Goal: Transaction & Acquisition: Obtain resource

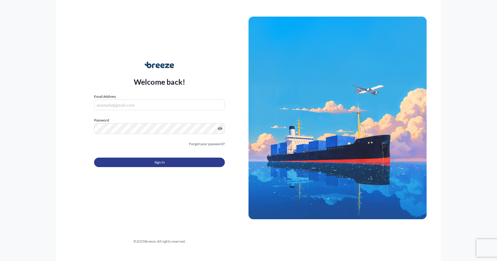
type input "[EMAIL_ADDRESS][DOMAIN_NAME]"
click at [135, 161] on button "Sign In" at bounding box center [159, 162] width 131 height 9
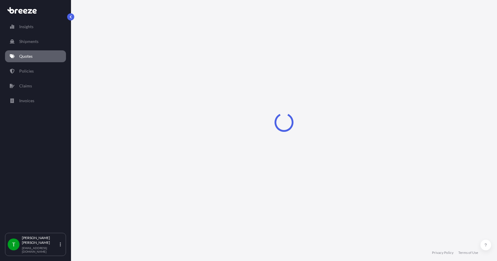
select select "Sea"
select select "1"
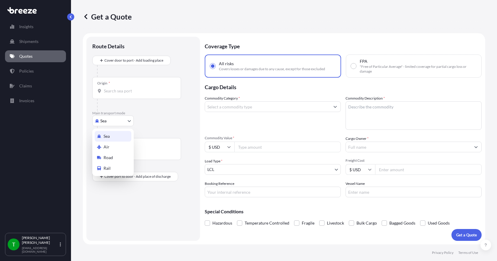
click at [125, 123] on body "Insights Shipments Quotes Policies Claims Invoices T [PERSON_NAME] [EMAIL_ADDRE…" at bounding box center [248, 130] width 497 height 261
click at [115, 157] on div "Road" at bounding box center [113, 157] width 37 height 11
select select "Road"
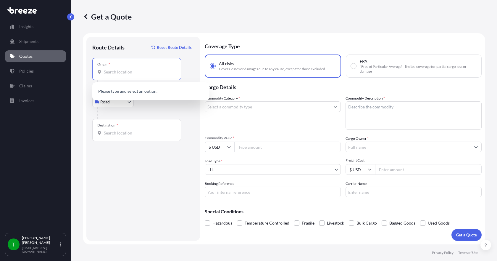
click at [120, 70] on input "Origin *" at bounding box center [139, 72] width 70 height 6
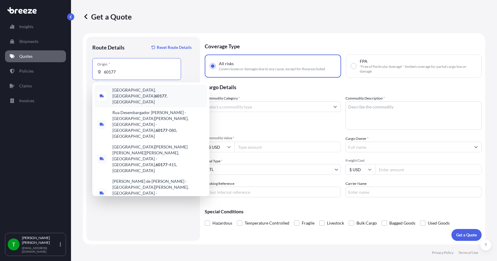
click at [121, 91] on span "[GEOGRAPHIC_DATA] , [GEOGRAPHIC_DATA]" at bounding box center [159, 96] width 92 height 18
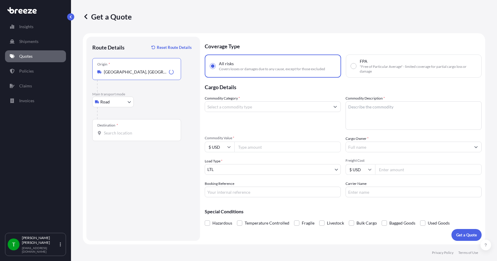
type input "[GEOGRAPHIC_DATA], [GEOGRAPHIC_DATA]"
click at [112, 131] on input "Destination *" at bounding box center [139, 133] width 70 height 6
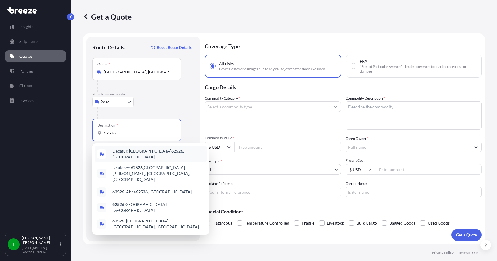
click at [121, 152] on span "Decatur, IL 62526 , [GEOGRAPHIC_DATA]" at bounding box center [159, 154] width 92 height 12
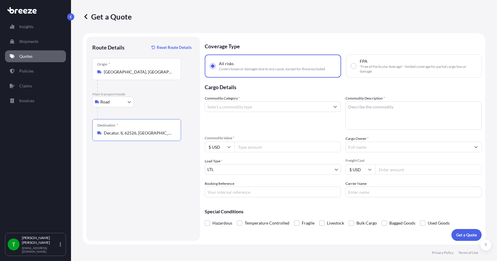
type input "Decatur, IL 62526, [GEOGRAPHIC_DATA]"
click at [231, 107] on input "Commodity Category *" at bounding box center [267, 106] width 125 height 11
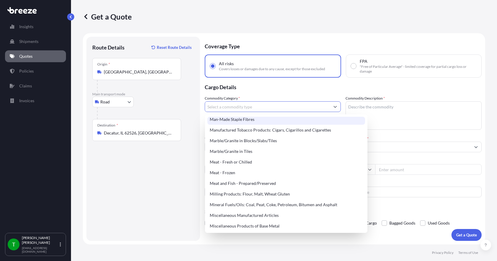
scroll to position [770, 0]
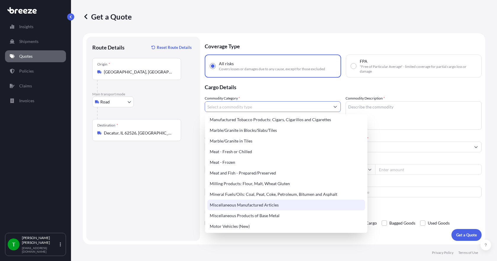
click at [259, 203] on div "Miscellaneous Manufactured Articles" at bounding box center [287, 205] width 158 height 11
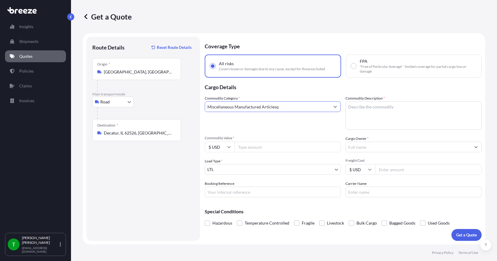
type input "Miscellaneous Manufactured Articles"
type textarea "pumps"
type input "8929.00"
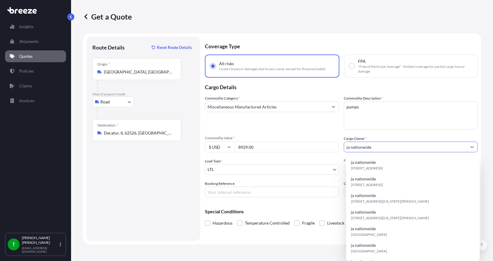
type input "ja nationwide"
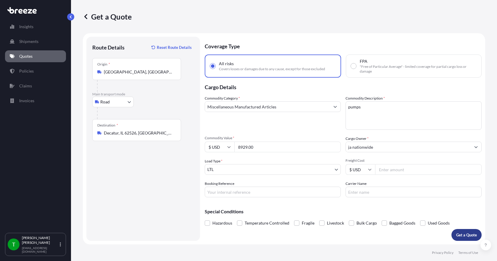
click at [458, 236] on p "Get a Quote" at bounding box center [467, 235] width 21 height 6
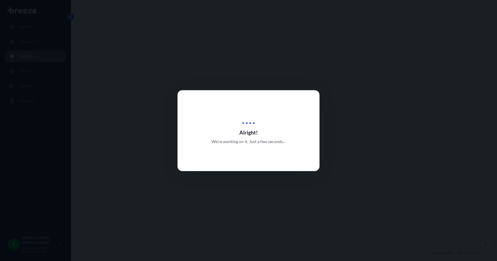
select select "Road"
select select "1"
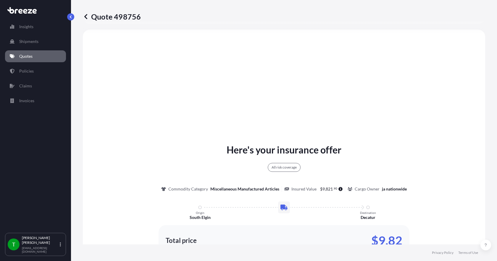
scroll to position [278, 0]
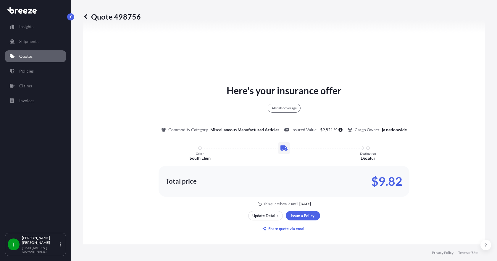
click at [300, 220] on div "Update Details Issue a Policy Share quote via email" at bounding box center [284, 222] width 72 height 23
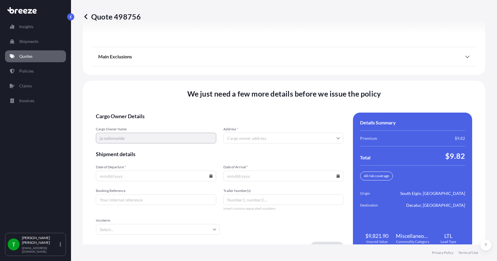
scroll to position [776, 0]
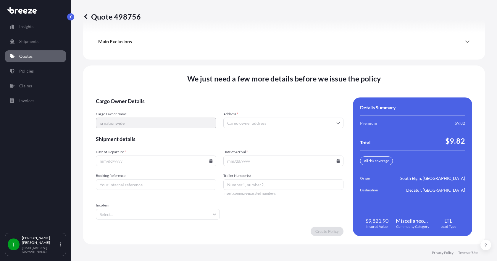
click at [248, 123] on input "Address *" at bounding box center [284, 123] width 121 height 11
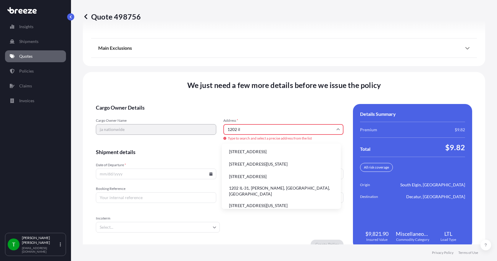
click at [249, 188] on li "1202 IL-31, [PERSON_NAME], [GEOGRAPHIC_DATA], [GEOGRAPHIC_DATA]" at bounding box center [281, 190] width 114 height 15
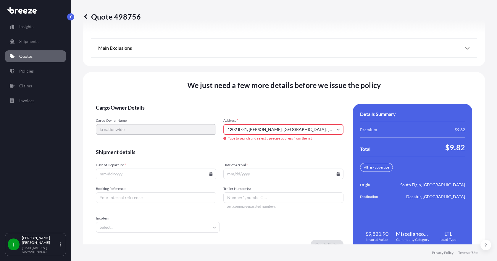
type input "[STREET_ADDRESS][PERSON_NAME]"
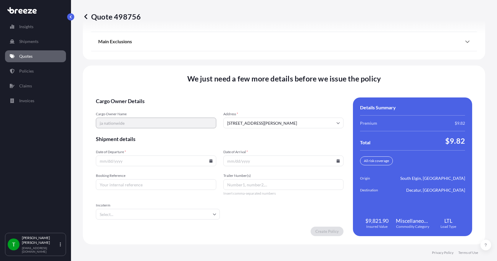
click at [211, 161] on icon at bounding box center [210, 161] width 3 height 4
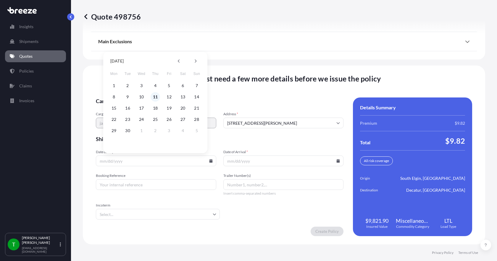
click at [155, 96] on button "11" at bounding box center [155, 96] width 9 height 9
type input "[DATE]"
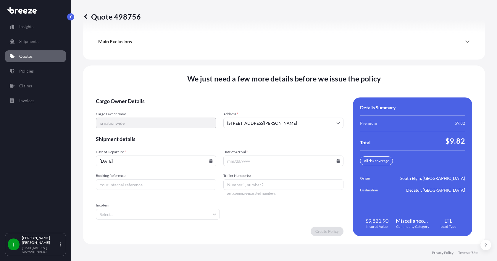
click at [337, 160] on icon at bounding box center [338, 161] width 3 height 4
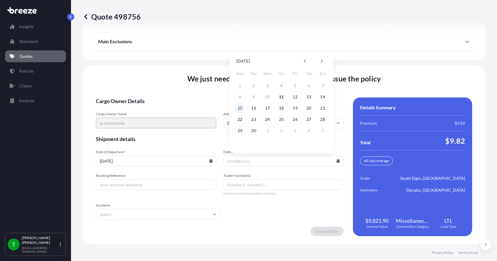
click at [242, 108] on button "15" at bounding box center [239, 107] width 9 height 9
type input "[DATE]"
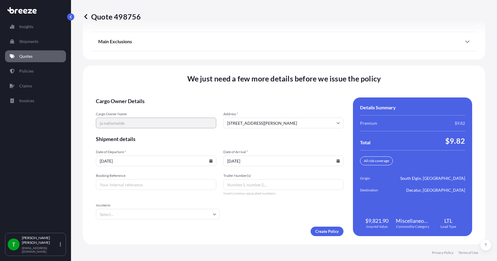
click at [163, 184] on input "Booking Reference" at bounding box center [156, 184] width 121 height 11
type input "349401"
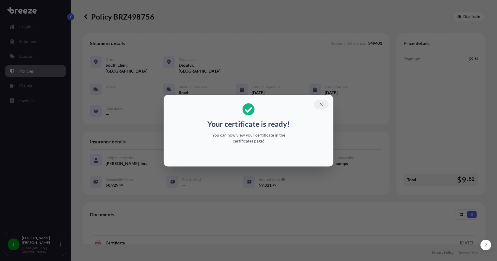
click at [321, 103] on icon "button" at bounding box center [321, 103] width 3 height 3
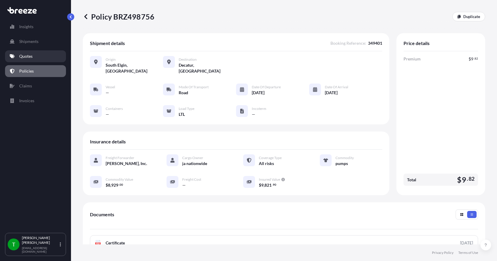
click at [28, 54] on p "Quotes" at bounding box center [25, 56] width 13 height 6
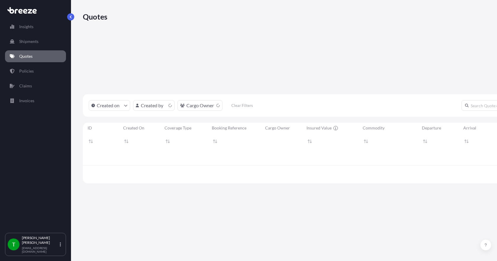
scroll to position [160, 398]
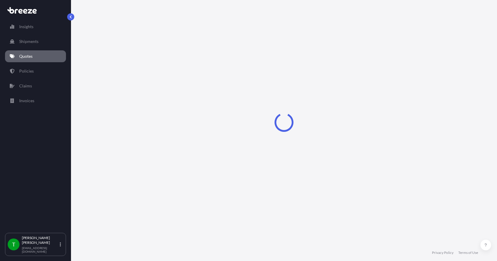
select select "Sea"
select select "1"
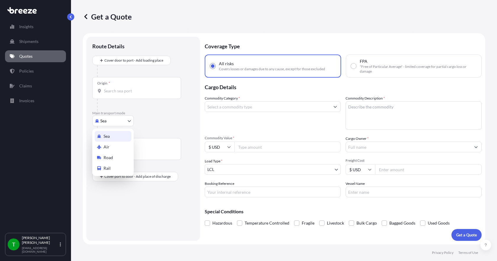
click at [130, 122] on body "Insights Shipments Quotes Policies Claims Invoices T [PERSON_NAME] [EMAIL_ADDRE…" at bounding box center [248, 130] width 497 height 261
click at [119, 157] on div "Road" at bounding box center [113, 157] width 37 height 11
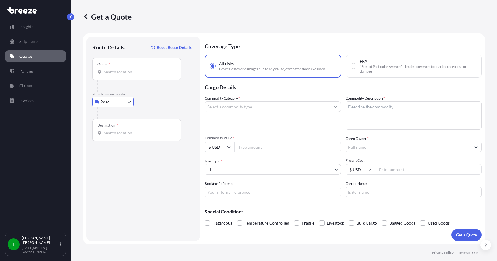
click at [116, 74] on input "Origin *" at bounding box center [139, 72] width 70 height 6
type input "Elgin, IL 60123, [GEOGRAPHIC_DATA]"
click at [121, 129] on div "Destination *" at bounding box center [136, 130] width 89 height 22
click at [121, 130] on input "Destination *" at bounding box center [139, 133] width 70 height 6
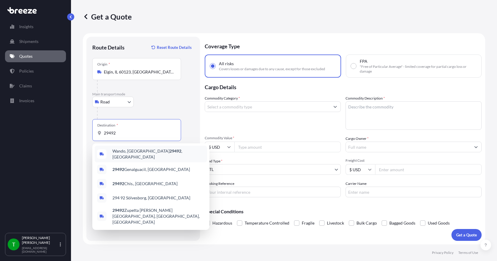
click at [130, 151] on span "Wando, SC 29492 , [GEOGRAPHIC_DATA]" at bounding box center [159, 154] width 92 height 12
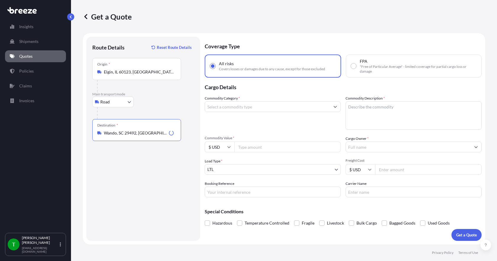
type input "Wando, SC 29492, [GEOGRAPHIC_DATA]"
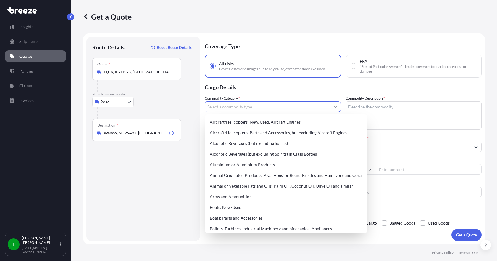
click at [232, 110] on input "Commodity Category *" at bounding box center [267, 106] width 125 height 11
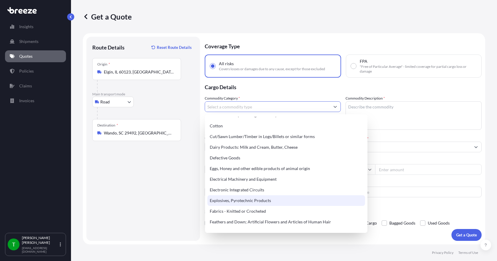
scroll to position [296, 0]
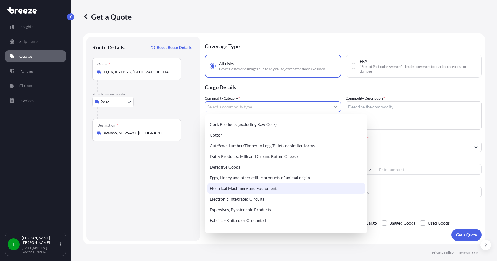
click at [234, 186] on div "Electrical Machinery and Equipment" at bounding box center [287, 188] width 158 height 11
type input "Electrical Machinery and Equipment"
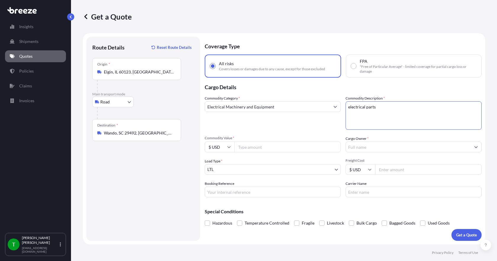
type textarea "electrical parts"
type input "35710.00"
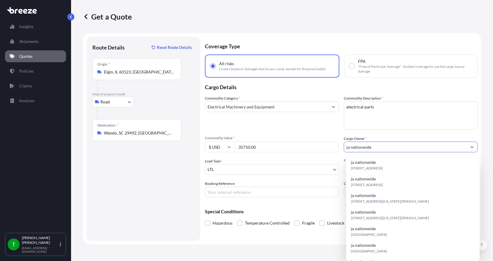
type input "ja nationwide"
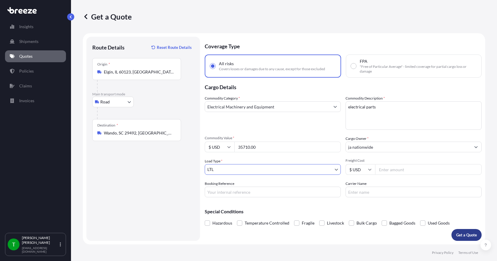
click at [461, 237] on p "Get a Quote" at bounding box center [467, 235] width 21 height 6
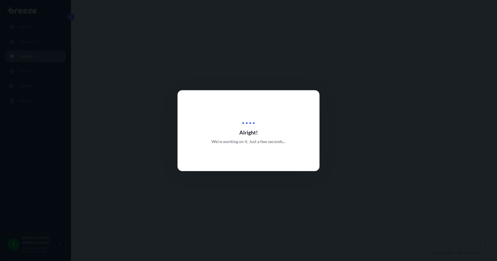
select select "Road"
select select "1"
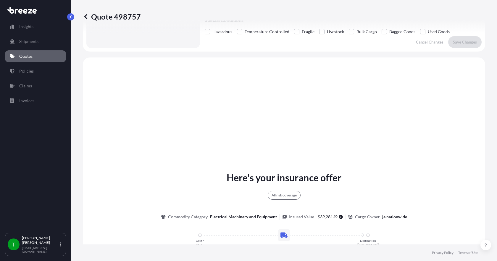
scroll to position [219, 0]
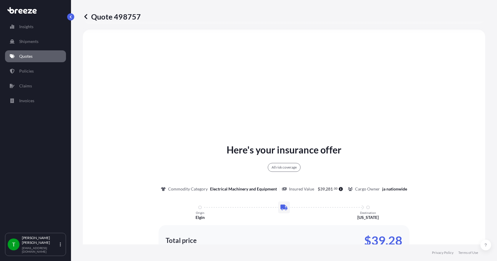
click at [32, 57] on p "Quotes" at bounding box center [25, 56] width 13 height 6
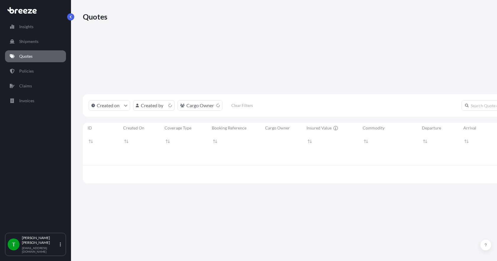
scroll to position [160, 398]
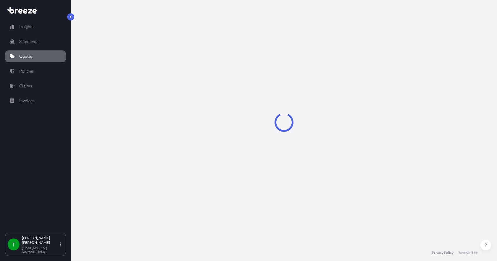
select select "Sea"
select select "1"
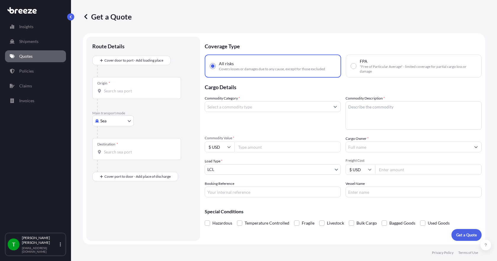
click at [124, 122] on body "Insights Shipments Quotes Policies Claims Invoices T [PERSON_NAME] [EMAIL_ADDRE…" at bounding box center [248, 130] width 497 height 261
click at [118, 157] on div "Road" at bounding box center [113, 157] width 37 height 11
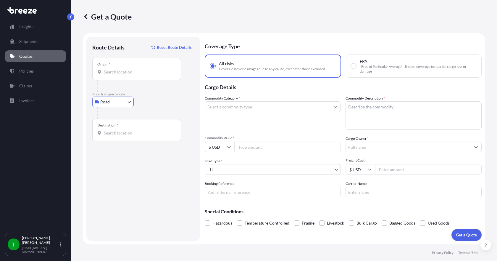
click at [123, 69] on input "Origin *" at bounding box center [139, 72] width 70 height 6
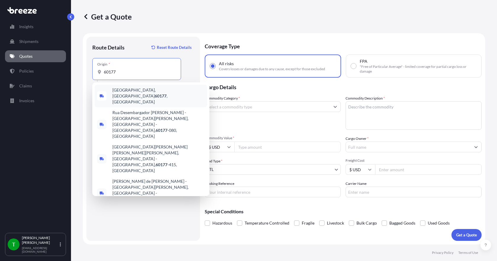
click at [126, 93] on span "[GEOGRAPHIC_DATA] , [GEOGRAPHIC_DATA]" at bounding box center [159, 96] width 92 height 18
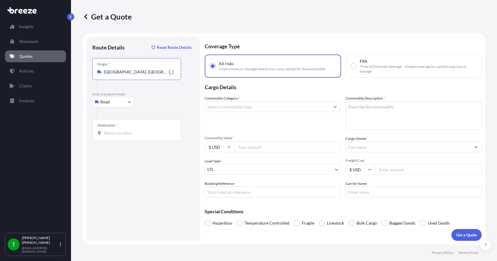
type input "[GEOGRAPHIC_DATA], [GEOGRAPHIC_DATA]"
click at [114, 130] on div "Destination *" at bounding box center [136, 130] width 89 height 22
click at [114, 130] on input "Destination *" at bounding box center [139, 133] width 70 height 6
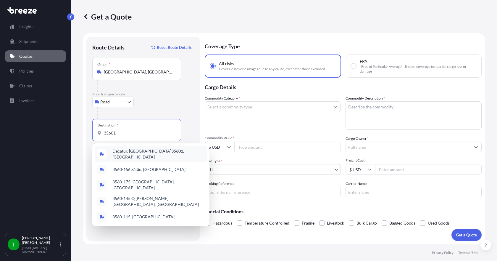
click at [126, 153] on span "[GEOGRAPHIC_DATA]" at bounding box center [159, 154] width 92 height 12
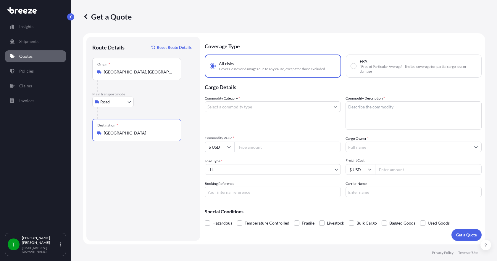
type input "[GEOGRAPHIC_DATA]"
click at [213, 108] on input "Commodity Category *" at bounding box center [267, 106] width 125 height 11
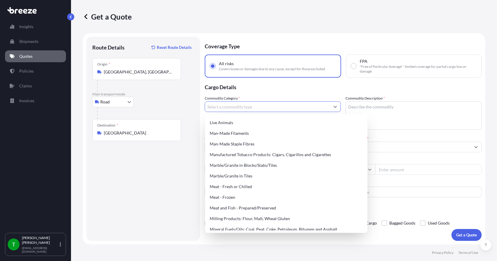
scroll to position [800, 0]
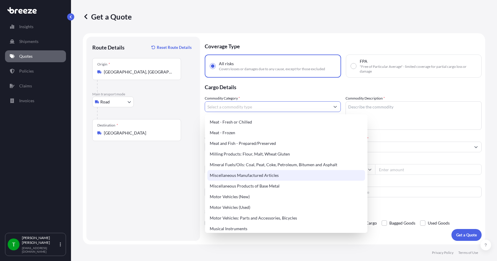
click at [233, 176] on div "Miscellaneous Manufactured Articles" at bounding box center [287, 175] width 158 height 11
type input "Miscellaneous Manufactured Articles"
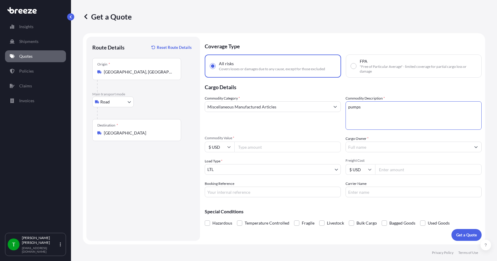
type textarea "pumps"
type input "4721.48"
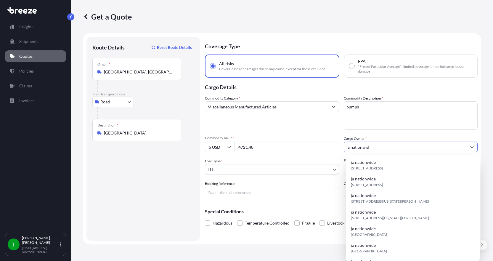
type input "ja nationwid"
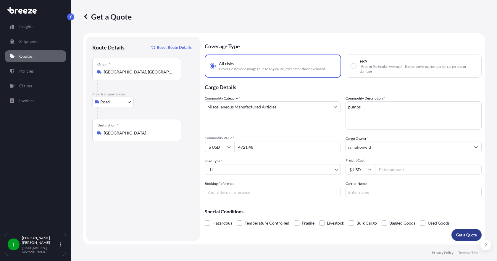
click at [467, 233] on p "Get a Quote" at bounding box center [467, 235] width 21 height 6
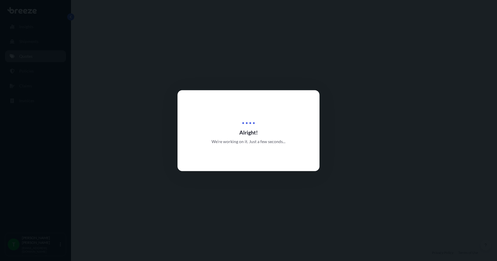
select select "Road"
select select "1"
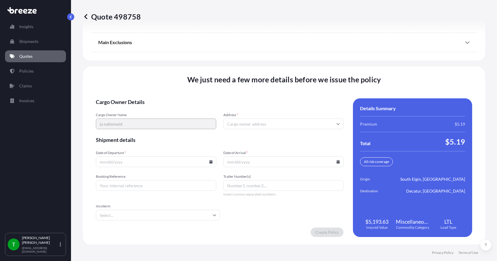
scroll to position [776, 0]
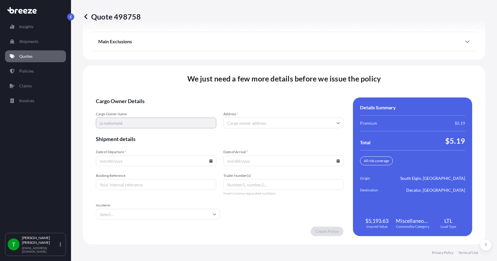
click at [232, 123] on input "Address *" at bounding box center [284, 123] width 121 height 11
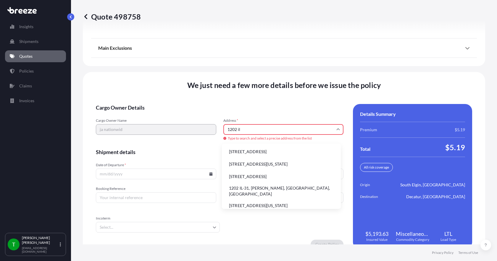
click at [244, 188] on li "1202 IL-31, [PERSON_NAME], [GEOGRAPHIC_DATA], [GEOGRAPHIC_DATA]" at bounding box center [281, 190] width 114 height 15
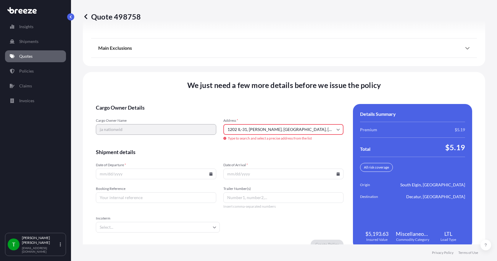
type input "[STREET_ADDRESS][PERSON_NAME]"
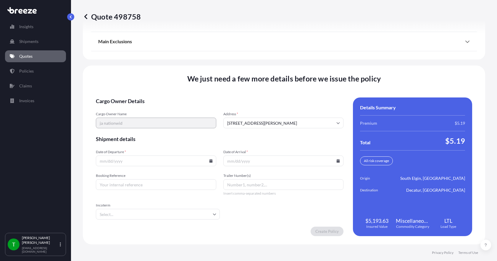
click at [209, 161] on icon at bounding box center [210, 161] width 3 height 4
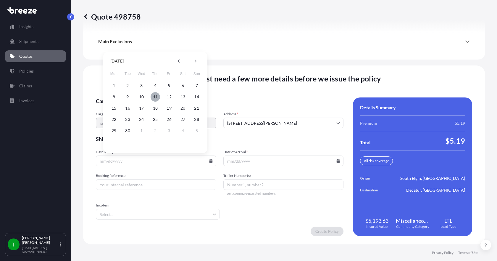
click at [157, 96] on button "11" at bounding box center [155, 96] width 9 height 9
type input "[DATE]"
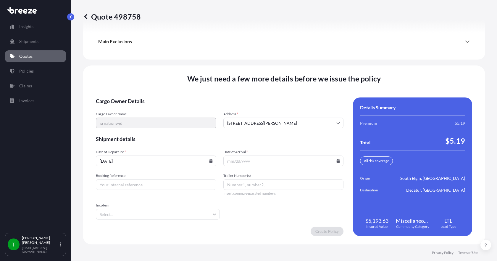
drag, startPoint x: 334, startPoint y: 161, endPoint x: 325, endPoint y: 157, distance: 10.2
click at [337, 161] on icon at bounding box center [338, 161] width 3 height 4
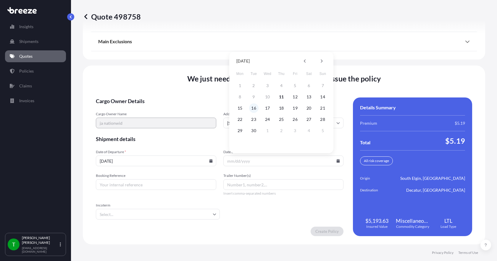
click at [255, 107] on button "16" at bounding box center [253, 107] width 9 height 9
type input "[DATE]"
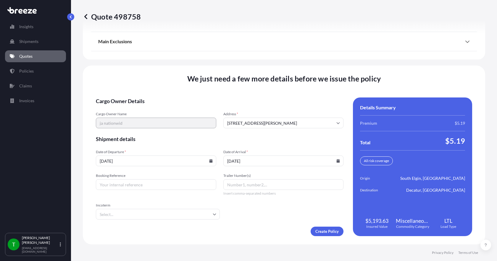
click at [118, 184] on input "Booking Reference" at bounding box center [156, 184] width 121 height 11
type input "349408"
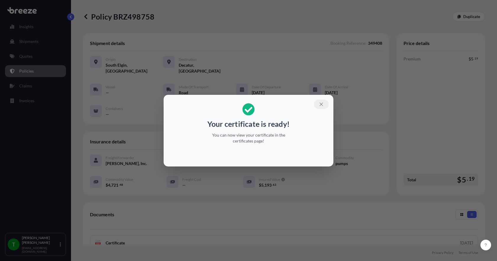
click at [320, 102] on icon "button" at bounding box center [321, 104] width 5 height 5
